Goal: Task Accomplishment & Management: Complete application form

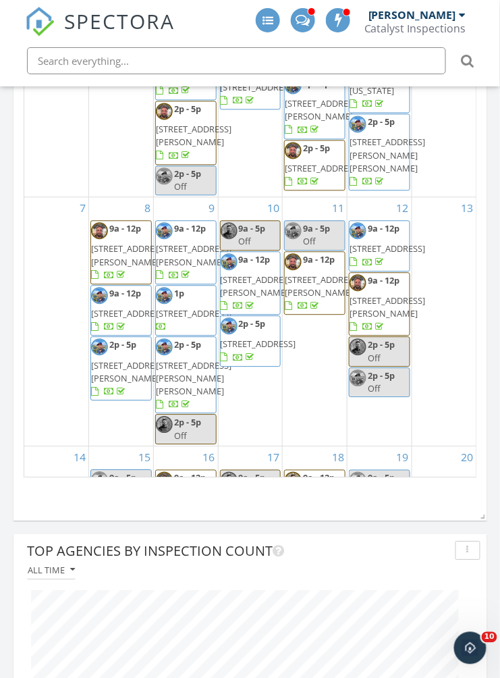
scroll to position [1211, 0]
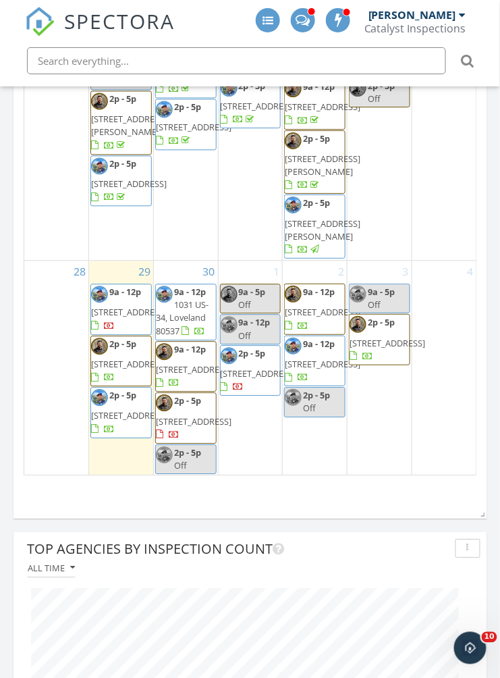
click at [380, 350] on div "3 9a - 5p Off 2p - 5p 294 Kobe Ln , Johnstown 80534" at bounding box center [380, 368] width 64 height 215
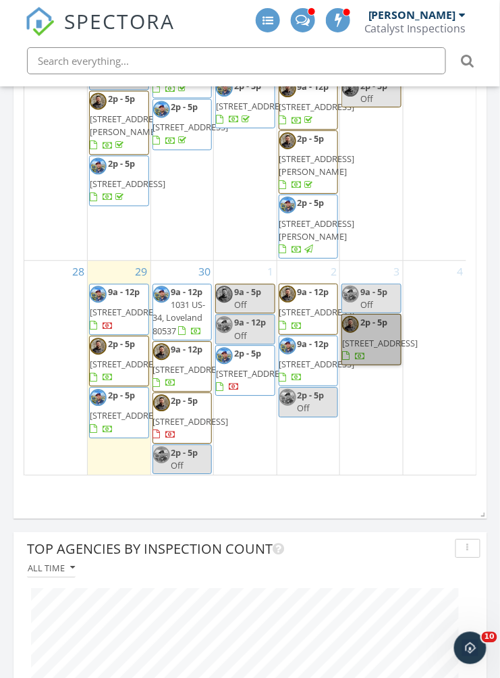
click at [380, 359] on link "2p - 5p 294 Kobe Ln , Johnstown 80534" at bounding box center [371, 339] width 60 height 51
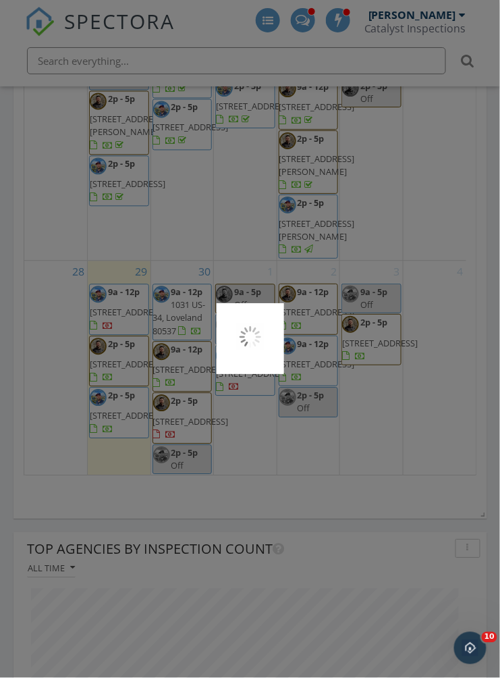
click at [375, 389] on div at bounding box center [250, 339] width 500 height 678
click at [450, 246] on div at bounding box center [250, 339] width 500 height 678
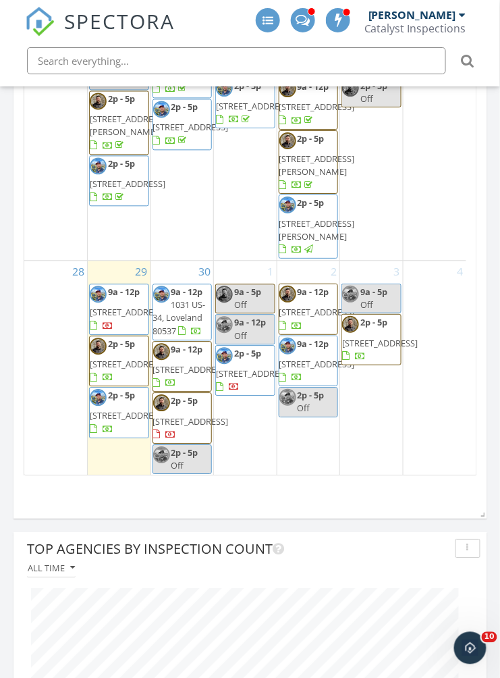
click at [372, 397] on div "3 9a - 5p Off 2p - 5p 294 Kobe Ln , Johnstown 80534" at bounding box center [371, 368] width 63 height 215
click at [368, 399] on div "3 9a - 5p Off 2p - 5p 294 Kobe Ln , Johnstown 80534" at bounding box center [371, 368] width 63 height 215
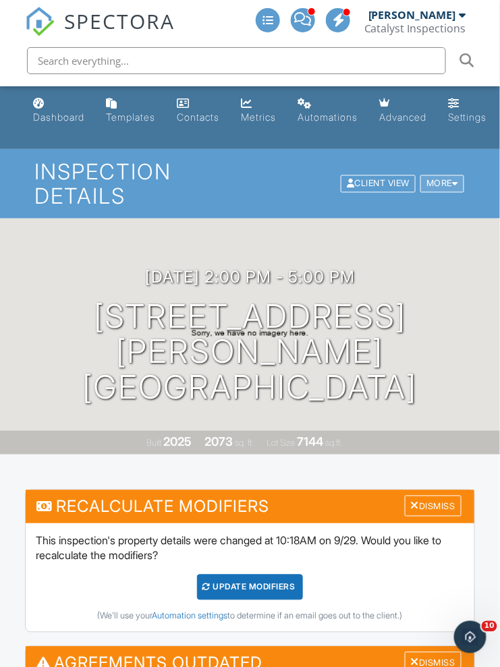
click at [458, 188] on div at bounding box center [455, 184] width 6 height 9
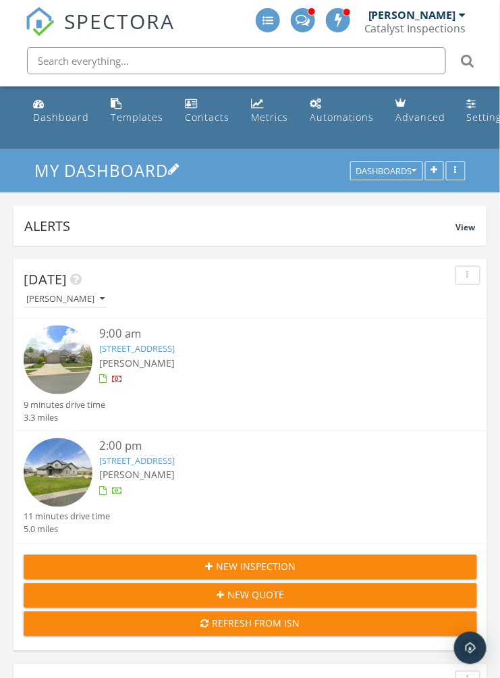
click at [437, 180] on h3 "My Dashboard" at bounding box center [249, 170] width 431 height 21
click at [433, 171] on icon "button" at bounding box center [434, 171] width 7 height 9
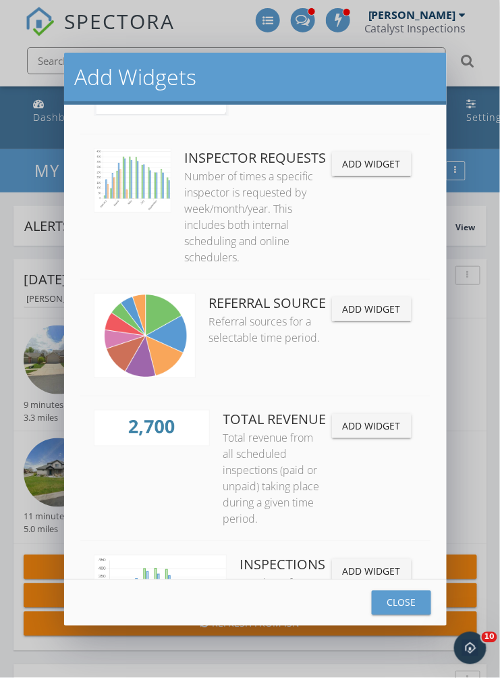
click at [476, 358] on div "Add Widgets In Progress All inspections that have not yet been published, sched…" at bounding box center [250, 339] width 500 height 678
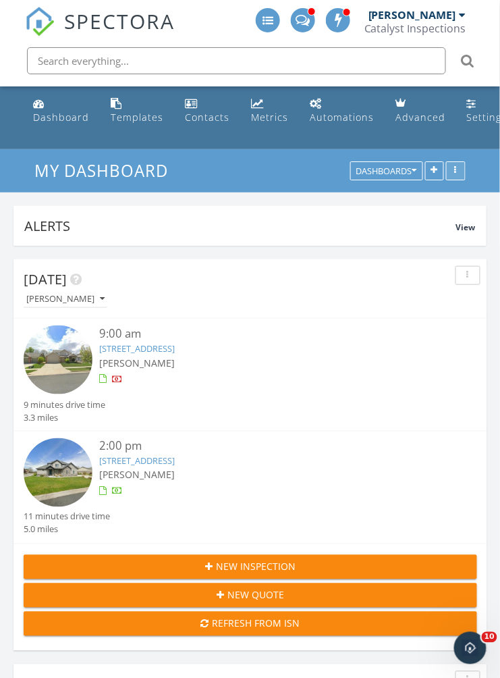
click at [461, 177] on button "button" at bounding box center [456, 171] width 20 height 19
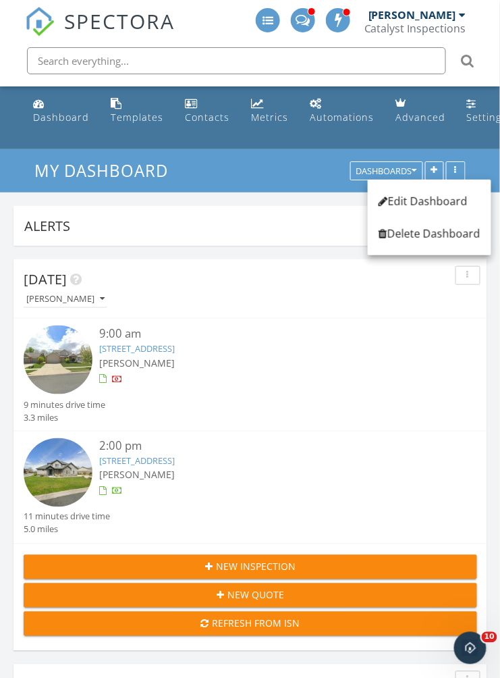
click at [373, 356] on div "[PERSON_NAME]" at bounding box center [269, 363] width 340 height 14
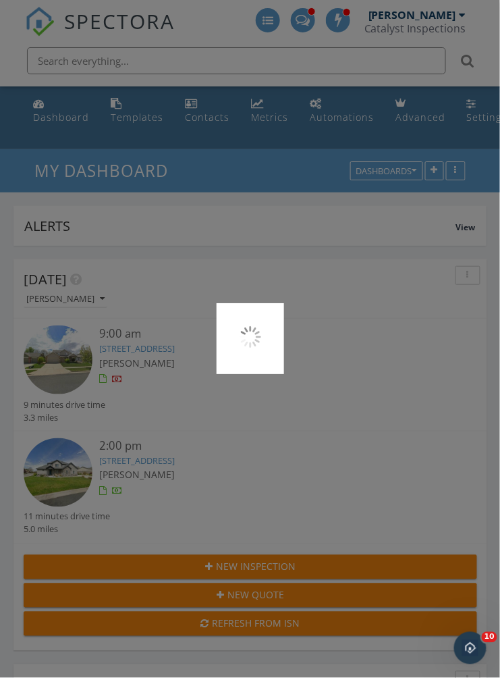
click at [433, 176] on div at bounding box center [250, 339] width 500 height 678
click at [386, 377] on div at bounding box center [250, 339] width 500 height 678
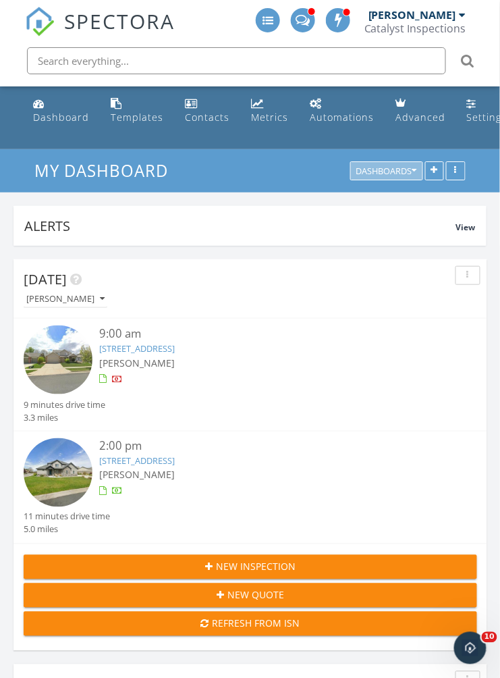
click at [408, 172] on div "Dashboards" at bounding box center [386, 171] width 61 height 9
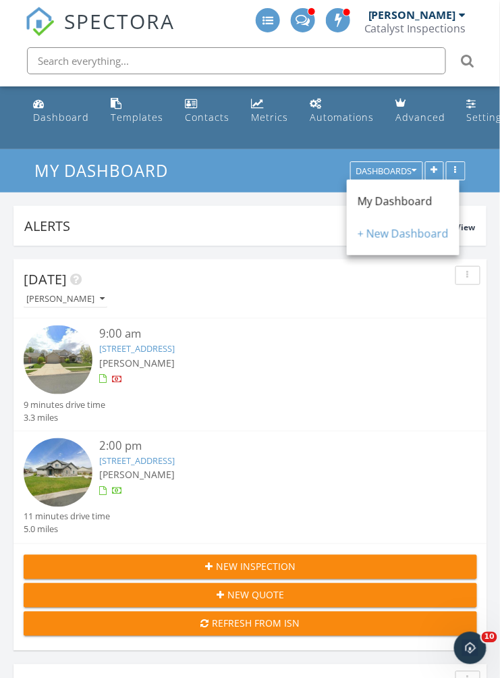
click at [432, 294] on div "[PERSON_NAME]" at bounding box center [256, 299] width 464 height 18
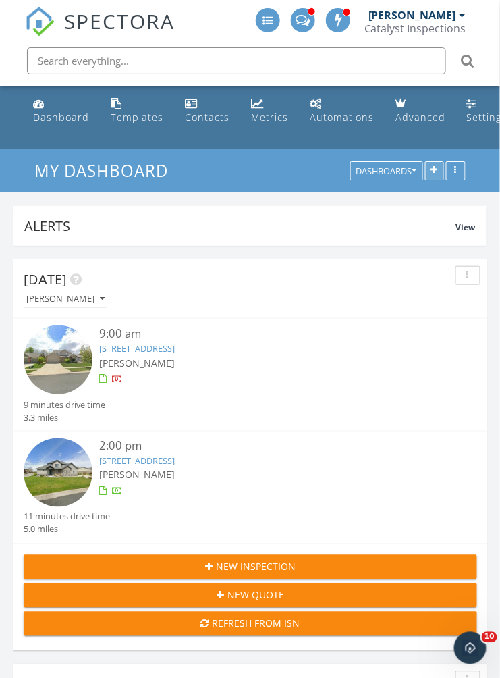
click at [436, 173] on icon "button" at bounding box center [434, 171] width 7 height 9
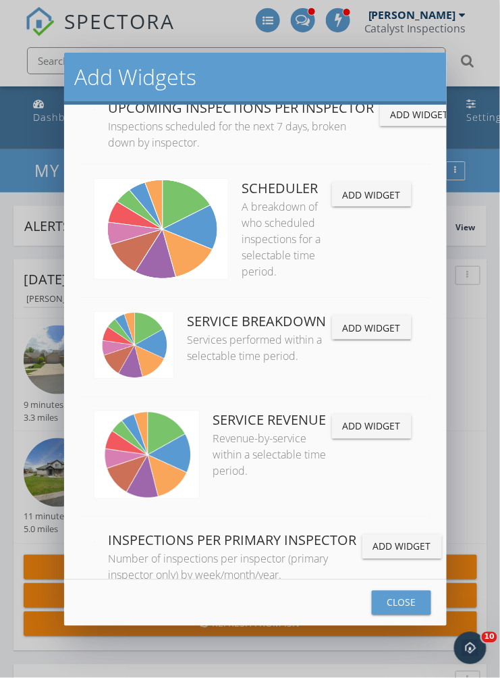
scroll to position [3103, 0]
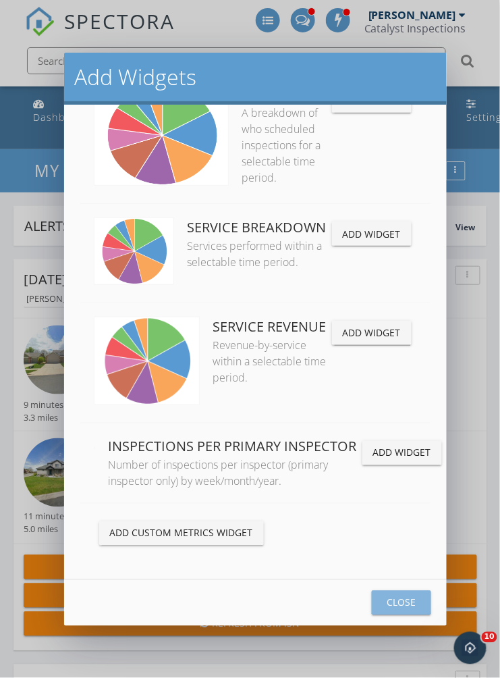
click at [399, 607] on div "Close" at bounding box center [402, 602] width 38 height 14
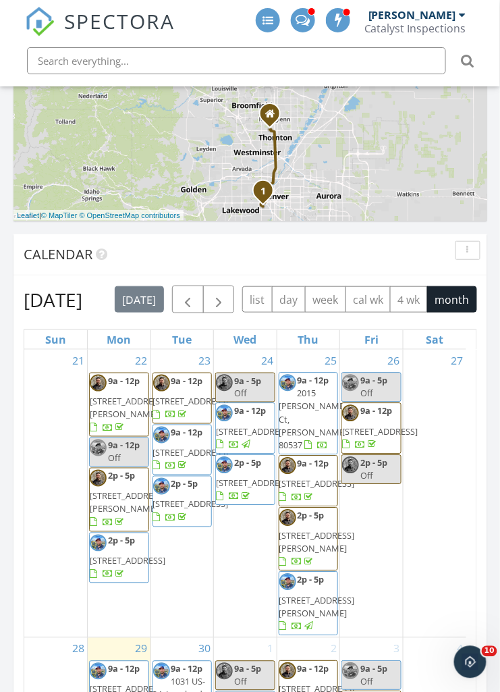
click at [472, 254] on button "button" at bounding box center [468, 250] width 25 height 19
click at [371, 278] on div "September 2025 today list day week cal wk 4 wk month Sun Mon Tue Wed Thu Fri Sa…" at bounding box center [250, 568] width 474 height 587
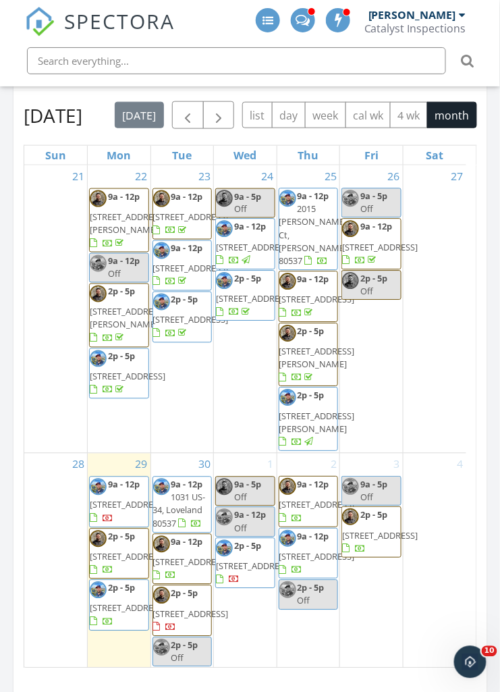
click at [382, 543] on div "3 9a - 5p Off 2p - 5p 294 Kobe Ln , Johnstown 80534" at bounding box center [371, 560] width 63 height 215
click at [368, 552] on div "3 9a - 5p Off 2p - 5p [STREET_ADDRESS]" at bounding box center [371, 560] width 63 height 215
click at [385, 558] on div "3 9a - 5p Off 2p - 5p [STREET_ADDRESS]" at bounding box center [371, 560] width 63 height 215
click at [380, 557] on div "3 9a - 5p Off 2p - 5p [STREET_ADDRESS]" at bounding box center [371, 560] width 63 height 215
click at [375, 555] on div "3 9a - 5p Off 2p - 5p [STREET_ADDRESS]" at bounding box center [371, 560] width 63 height 215
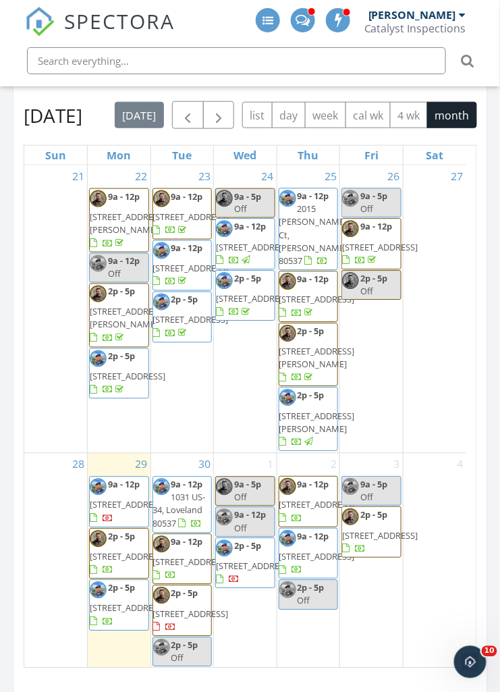
click at [377, 545] on div "3 9a - 5p Off 2p - 5p [STREET_ADDRESS]" at bounding box center [371, 560] width 63 height 215
click at [377, 476] on link "9a - 5p Off" at bounding box center [371, 491] width 60 height 30
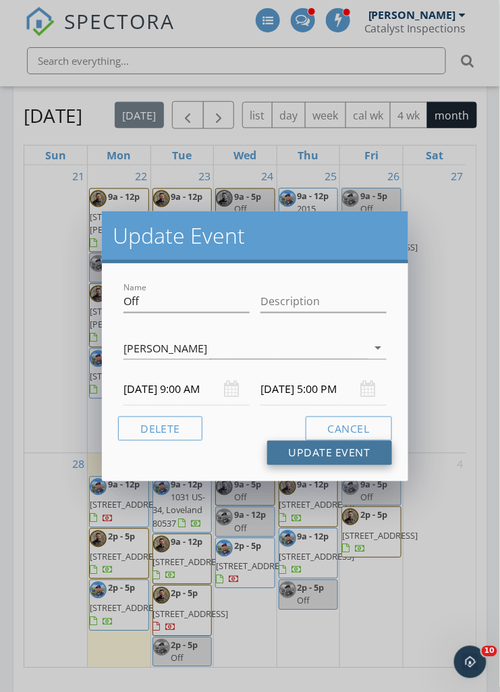
click at [362, 456] on button "Update Event" at bounding box center [329, 453] width 125 height 24
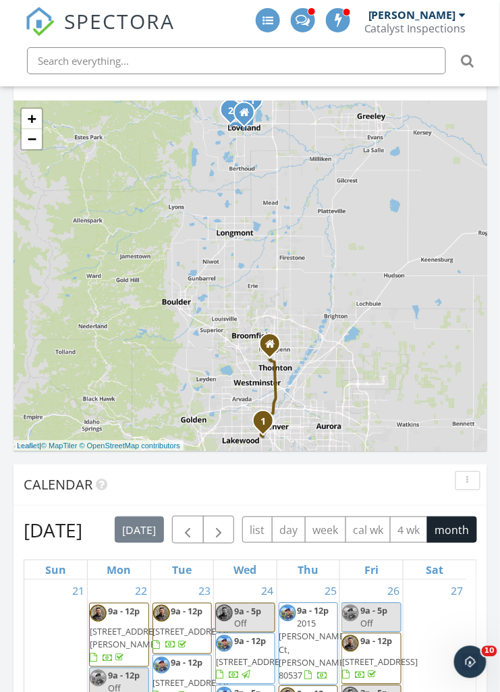
click at [483, 216] on div "1 2 1 + − East Eisenhower Boulevard, North Boise Avenue, North Boise Avenue, We…" at bounding box center [250, 276] width 474 height 350
click at [460, 18] on div at bounding box center [463, 14] width 7 height 11
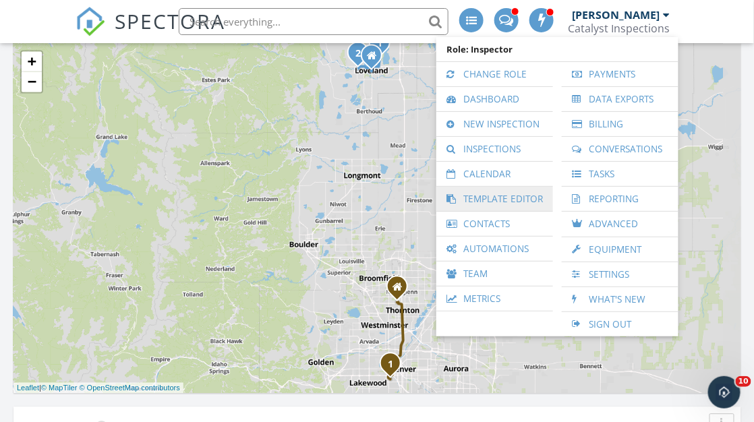
scroll to position [674555, 674118]
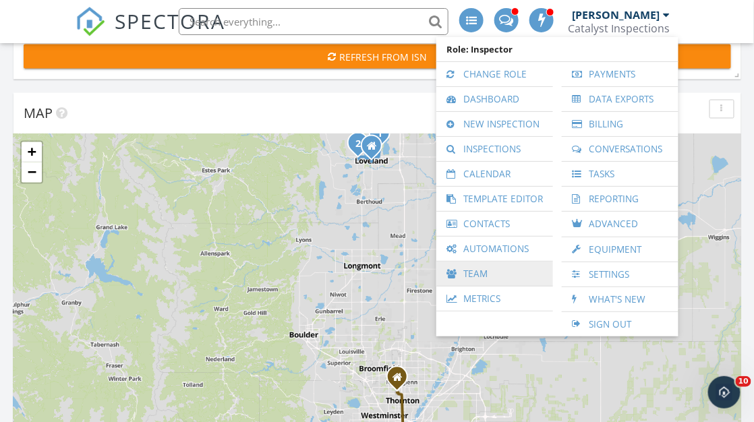
click at [483, 273] on link "Team" at bounding box center [494, 274] width 103 height 24
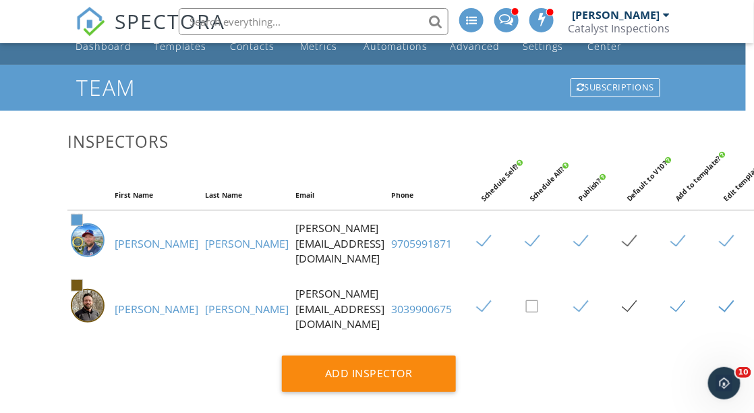
scroll to position [0, 8]
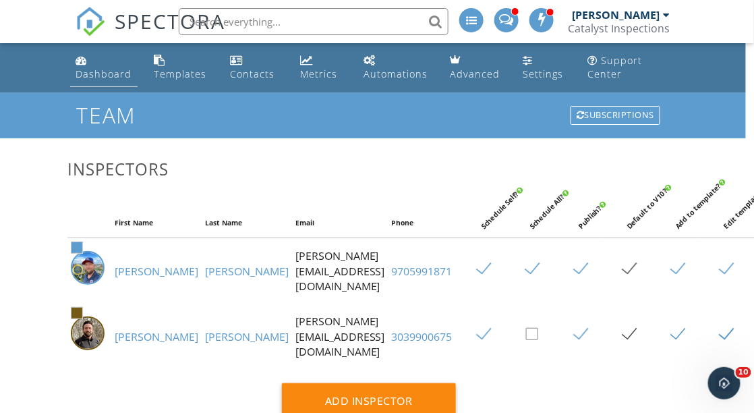
click at [98, 71] on div "Dashboard" at bounding box center [104, 73] width 56 height 13
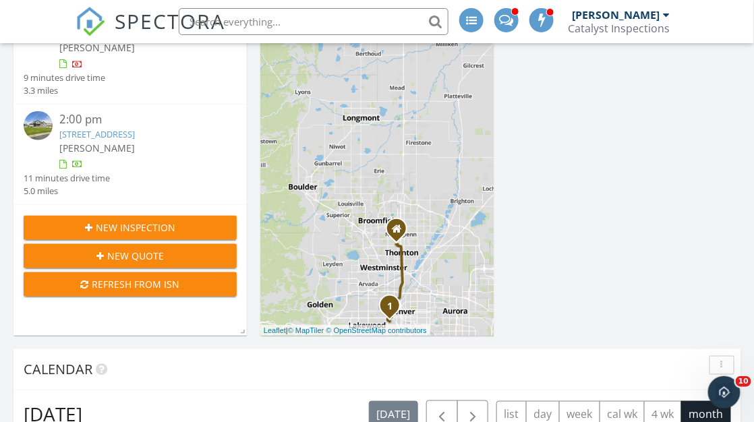
click at [119, 230] on span "New Inspection" at bounding box center [136, 228] width 80 height 14
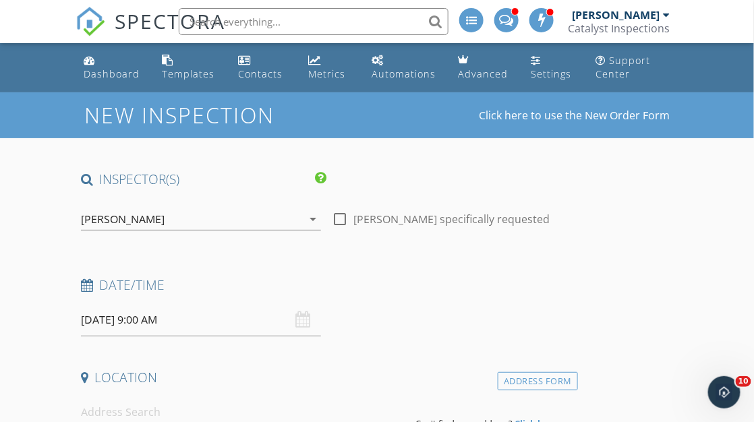
click at [310, 221] on icon "arrow_drop_down" at bounding box center [313, 219] width 16 height 16
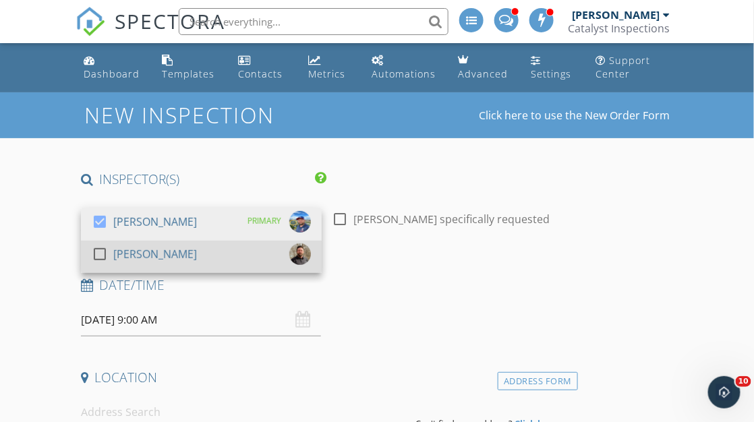
click at [283, 257] on div "check_box_outline_blank [PERSON_NAME]" at bounding box center [201, 257] width 219 height 27
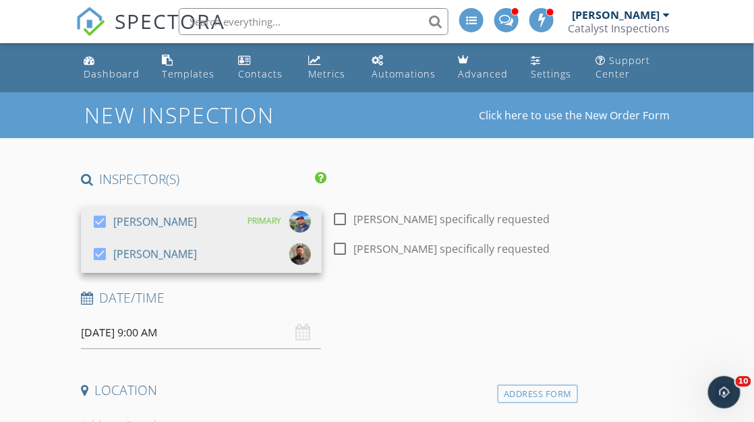
click at [304, 335] on div "[DATE] 9:00 AM" at bounding box center [201, 333] width 241 height 33
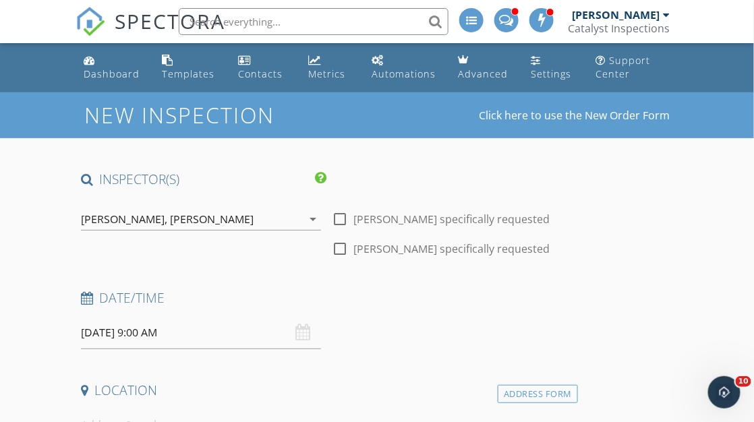
click at [302, 344] on input "09/30/2025 9:00 AM" at bounding box center [201, 333] width 241 height 33
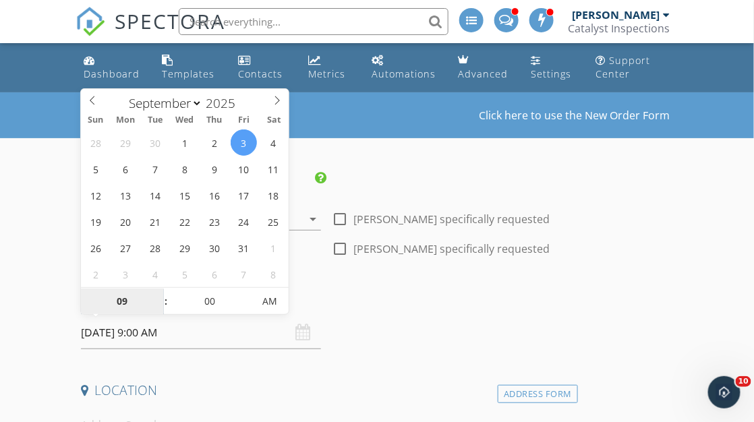
select select "9"
type input "10/03/2025 9:00 AM"
click at [377, 309] on div "Date/Time" at bounding box center [327, 303] width 503 height 27
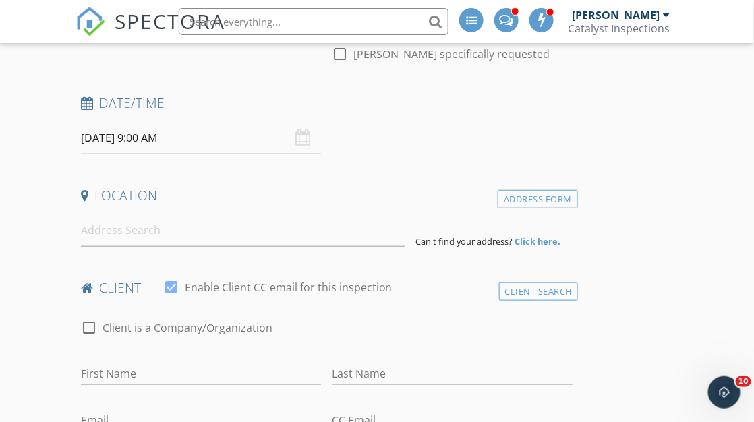
scroll to position [196, 0]
click at [140, 231] on input at bounding box center [243, 229] width 325 height 33
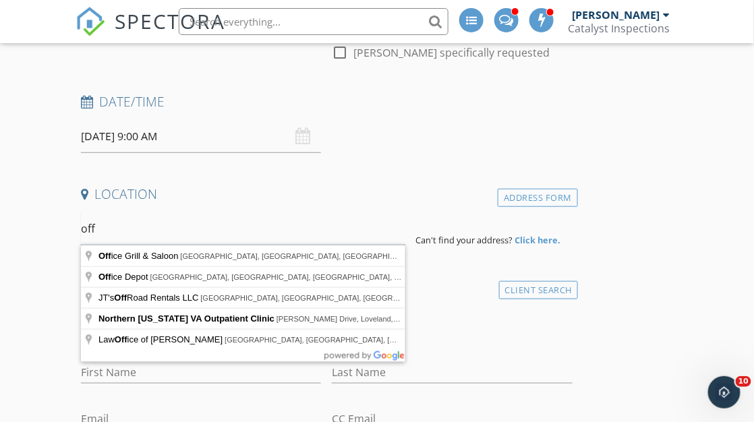
type input "off"
click at [517, 324] on div "check_box_outline_blank Client is a Company/Organization" at bounding box center [327, 333] width 492 height 35
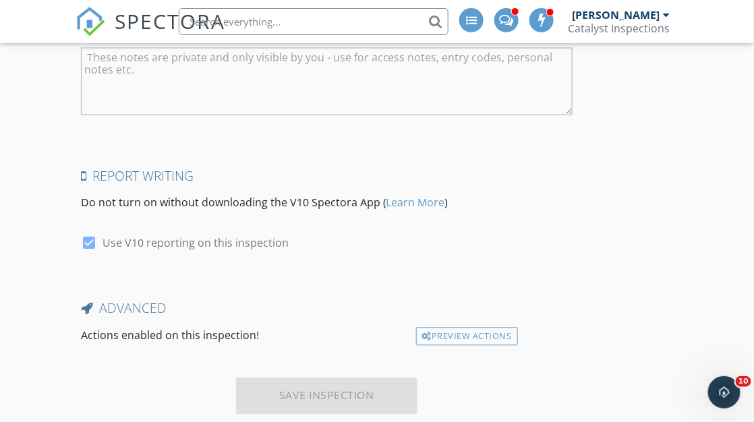
scroll to position [1861, 0]
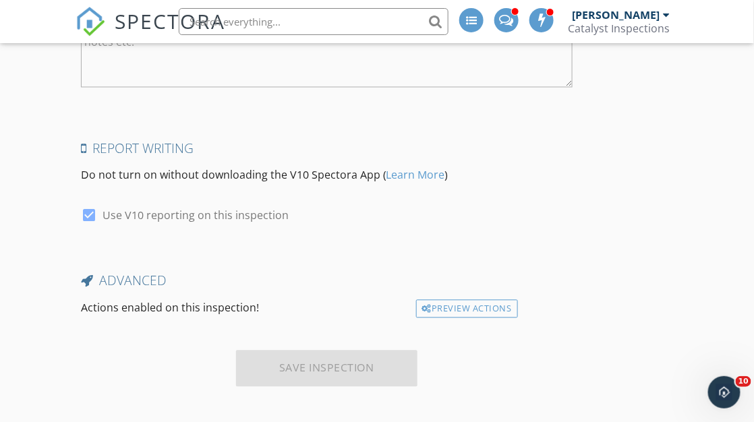
click at [343, 372] on div "Save Inspection" at bounding box center [327, 369] width 182 height 36
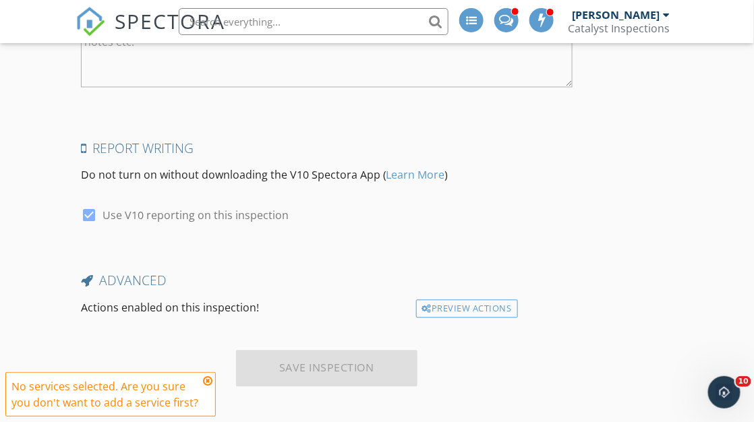
click at [335, 362] on div "Save Inspection" at bounding box center [327, 369] width 182 height 36
click at [333, 375] on div "Save Inspection" at bounding box center [327, 369] width 182 height 36
click at [552, 20] on div at bounding box center [542, 20] width 24 height 24
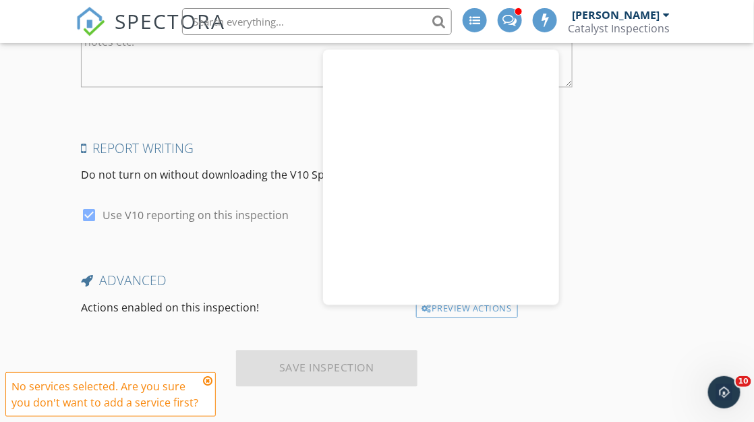
click at [664, 22] on div "Catalyst Inspections" at bounding box center [619, 28] width 102 height 13
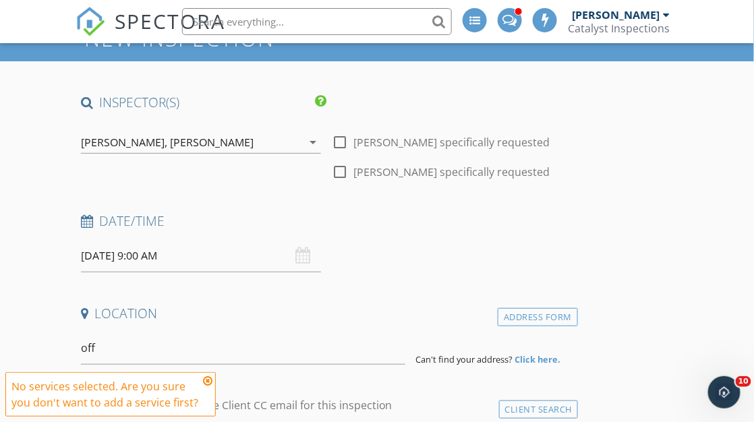
scroll to position [0, 0]
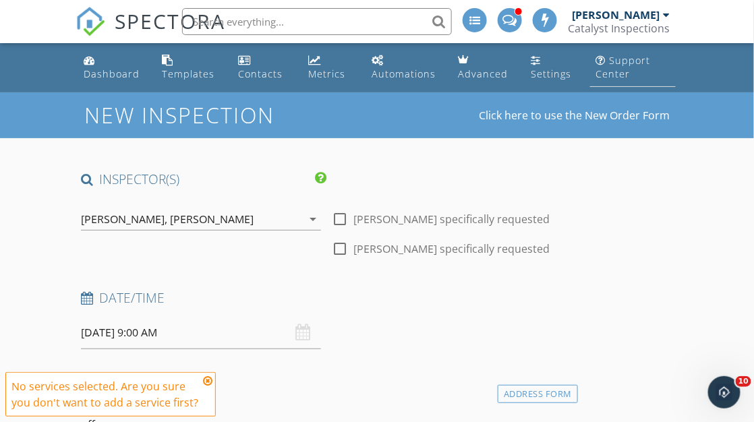
click at [613, 69] on div "Support Center" at bounding box center [623, 67] width 55 height 26
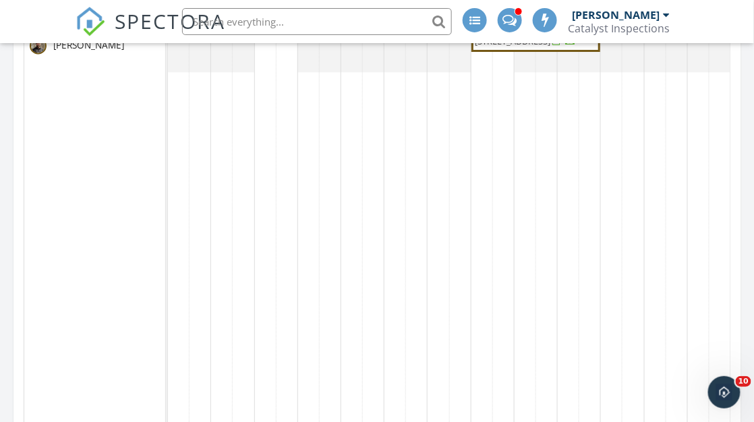
scroll to position [768, 0]
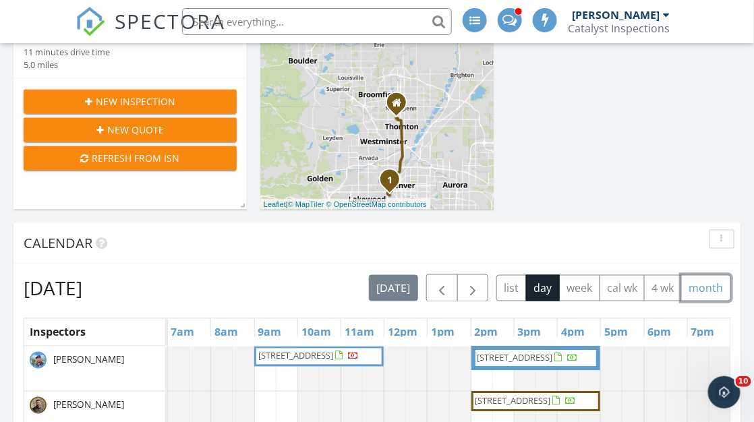
click at [713, 285] on button "month" at bounding box center [707, 288] width 50 height 26
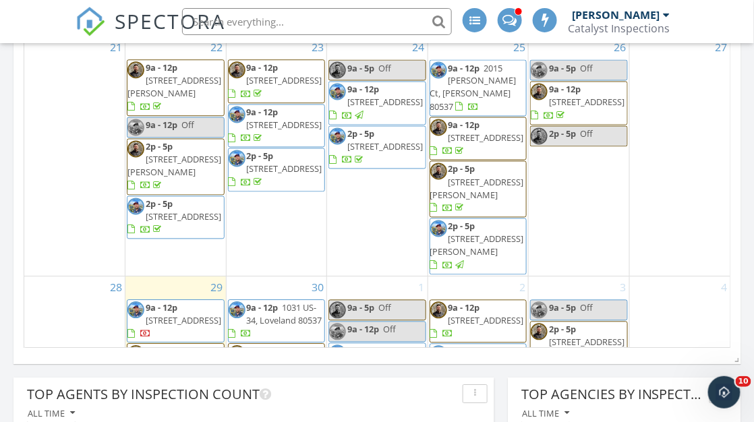
click at [586, 300] on div "3 9a - 5p Off 2p - 5p [STREET_ADDRESS]" at bounding box center [579, 366] width 101 height 178
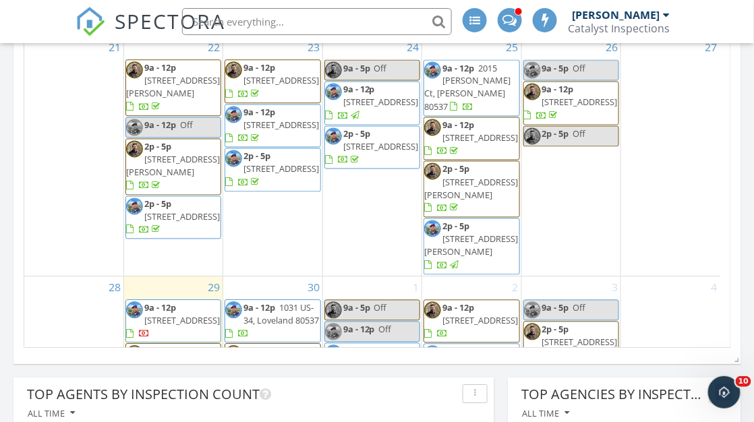
click at [587, 306] on div "3 9a - 5p Off 2p - 5p [STREET_ADDRESS]" at bounding box center [571, 366] width 99 height 178
click at [583, 304] on div "3 9a - 5p Off 2p - 5p [STREET_ADDRESS]" at bounding box center [571, 366] width 99 height 178
click at [616, 277] on link "3" at bounding box center [614, 288] width 11 height 22
